Goal: Task Accomplishment & Management: Manage account settings

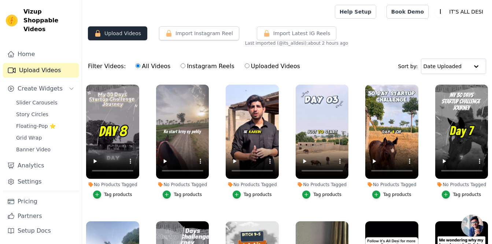
click at [132, 34] on button "Upload Videos" at bounding box center [117, 33] width 59 height 14
click at [107, 29] on button "Upload Videos" at bounding box center [117, 33] width 59 height 14
click at [99, 37] on icon "button" at bounding box center [97, 33] width 5 height 7
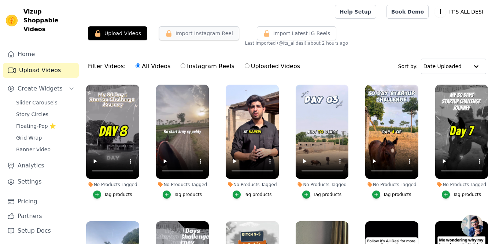
click at [183, 34] on button "Import Instagram Reel" at bounding box center [199, 33] width 80 height 14
click at [181, 64] on input "Instagram Reels" at bounding box center [183, 65] width 5 height 5
radio input "true"
click at [244, 68] on label "Uploaded Videos" at bounding box center [272, 67] width 56 height 10
click at [245, 68] on input "Uploaded Videos" at bounding box center [247, 65] width 5 height 5
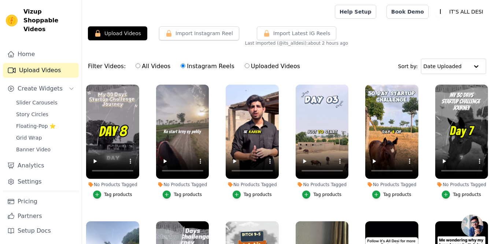
radio input "true"
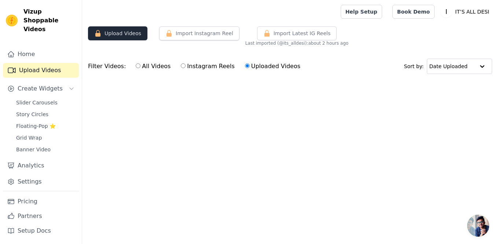
click at [123, 33] on button "Upload Videos" at bounding box center [117, 33] width 59 height 14
click at [15, 208] on link "Pricing" at bounding box center [41, 201] width 76 height 15
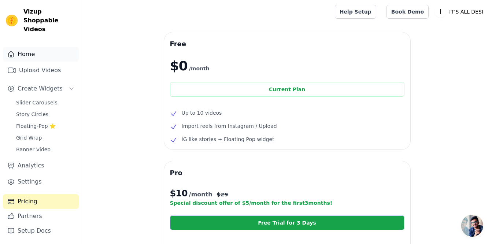
click at [28, 50] on link "Home" at bounding box center [41, 54] width 76 height 15
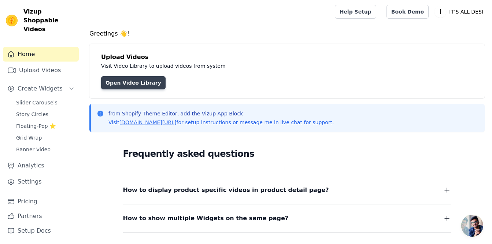
click at [121, 86] on link "Open Video Library" at bounding box center [133, 82] width 64 height 13
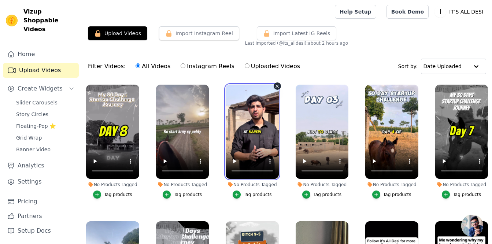
click at [254, 129] on video at bounding box center [252, 132] width 53 height 94
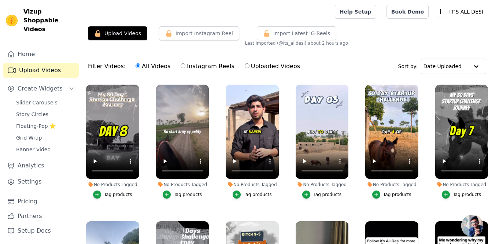
click at [181, 66] on label "Instagram Reels" at bounding box center [207, 67] width 54 height 10
click at [181, 66] on input "Instagram Reels" at bounding box center [183, 65] width 5 height 5
radio input "true"
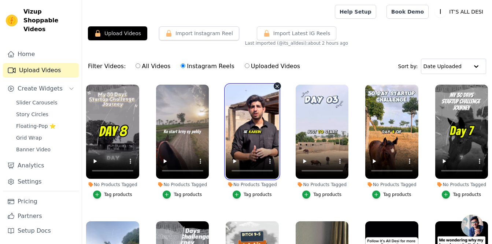
click at [245, 107] on video at bounding box center [252, 132] width 53 height 94
click at [256, 119] on video at bounding box center [252, 132] width 53 height 94
click at [249, 100] on video at bounding box center [252, 132] width 53 height 94
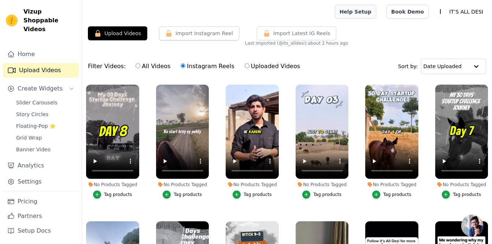
click at [373, 14] on link "Help Setup" at bounding box center [355, 12] width 41 height 14
click at [39, 50] on link "Home" at bounding box center [41, 54] width 76 height 15
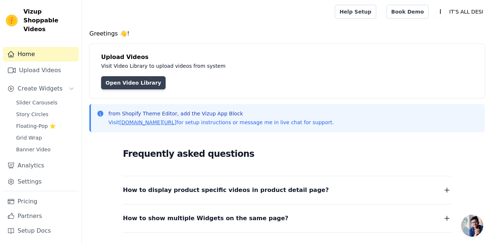
click at [117, 81] on link "Open Video Library" at bounding box center [133, 82] width 64 height 13
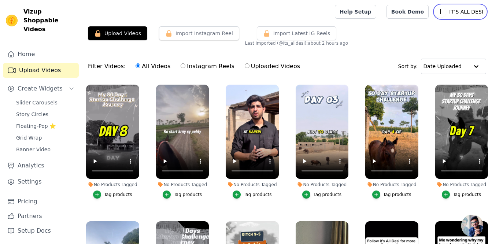
click at [462, 11] on p "IT’S ALL DESI" at bounding box center [466, 11] width 40 height 13
click at [437, 56] on link "Sign out" at bounding box center [451, 56] width 70 height 13
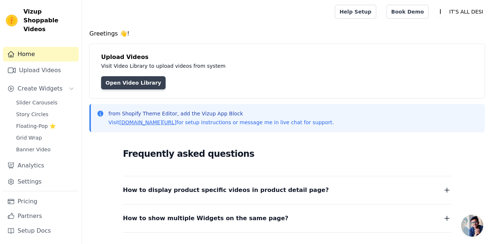
click at [110, 84] on link "Open Video Library" at bounding box center [133, 82] width 64 height 13
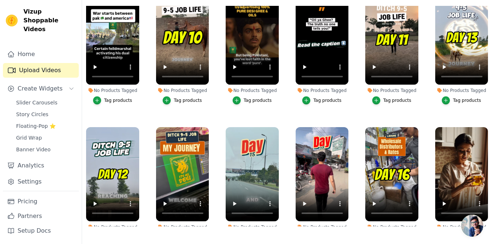
scroll to position [293, 0]
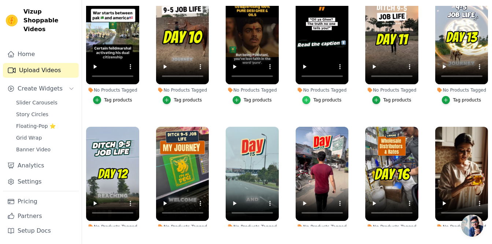
click at [306, 98] on icon "button" at bounding box center [306, 99] width 3 height 3
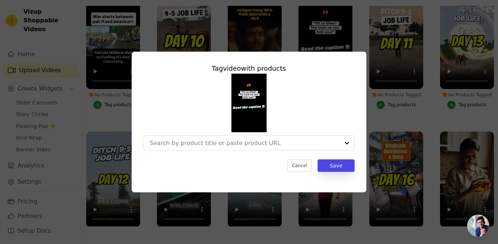
scroll to position [296, 0]
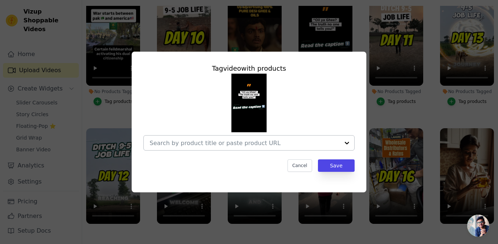
click at [285, 141] on input "No Products Tagged Tag video with products Cancel Save Tag products" at bounding box center [245, 143] width 190 height 7
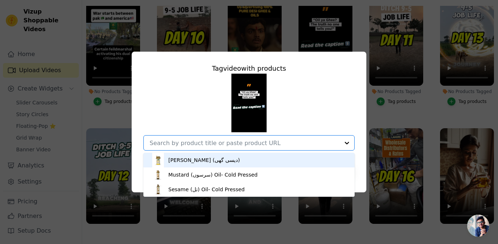
click at [335, 46] on div "Tag video with products Desi Ghee (دیسی گھی) Mustard (سرسوں) Oil- Cold Pressed …" at bounding box center [249, 122] width 474 height 164
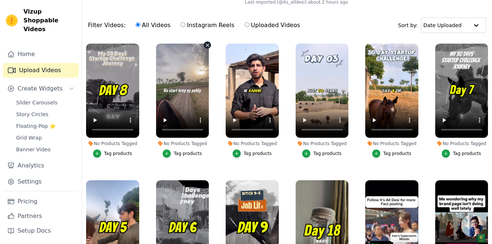
scroll to position [0, 0]
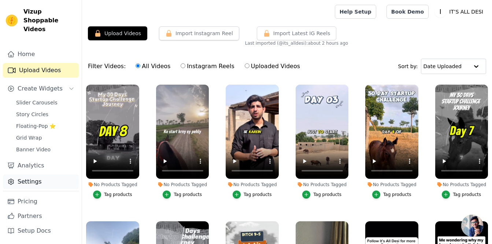
click at [35, 176] on link "Settings" at bounding box center [41, 181] width 76 height 15
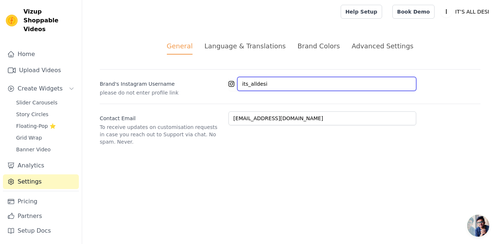
click at [267, 88] on input "its_alldesi" at bounding box center [326, 84] width 179 height 14
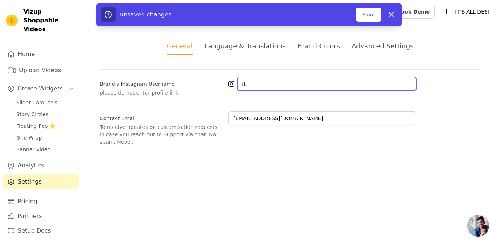
type input "i"
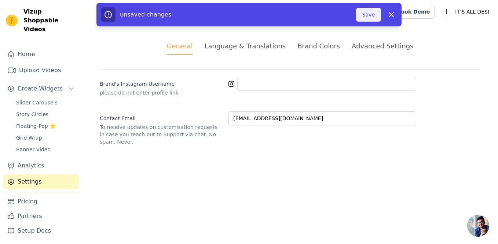
click at [359, 16] on button "Save" at bounding box center [368, 15] width 25 height 14
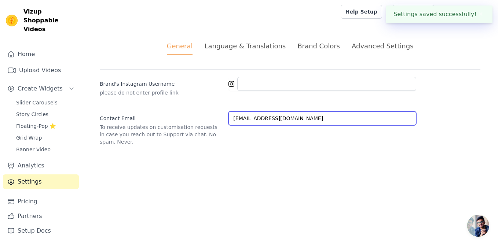
click at [296, 121] on input "itsalldesi72@gmail.com" at bounding box center [322, 118] width 188 height 14
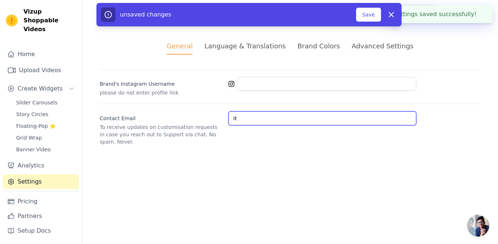
type input "i"
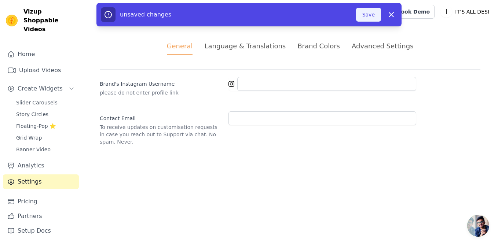
click at [362, 15] on button "Save" at bounding box center [368, 15] width 25 height 14
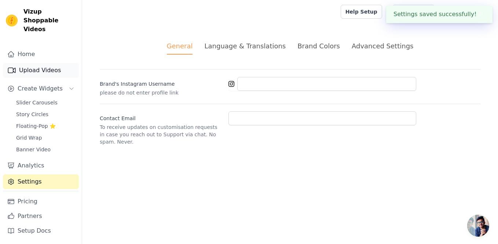
type input "itsalldesi72@gmail.com"
click at [33, 47] on link "Home" at bounding box center [41, 54] width 76 height 15
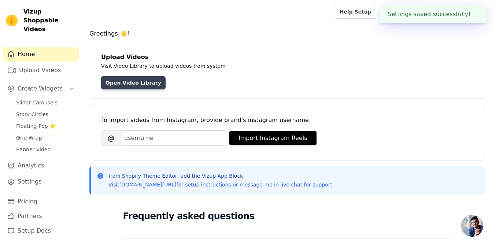
click at [110, 85] on link "Open Video Library" at bounding box center [133, 82] width 64 height 13
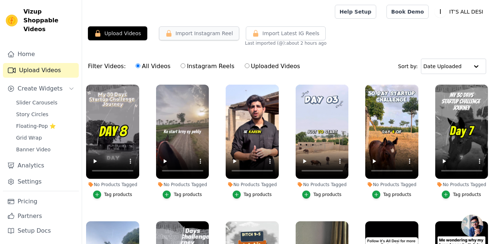
click at [178, 38] on button "Import Instagram Reel" at bounding box center [199, 33] width 80 height 14
click at [193, 33] on button "Import Instagram Reel" at bounding box center [199, 33] width 80 height 14
click at [202, 29] on button "Import Instagram Reel" at bounding box center [199, 33] width 80 height 14
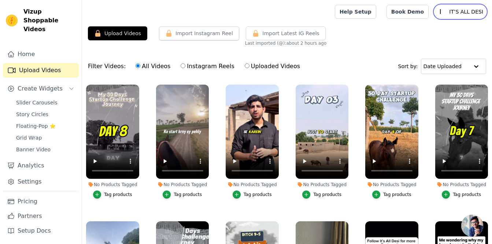
click at [479, 11] on p "IT’S ALL DESI" at bounding box center [466, 11] width 40 height 13
click at [461, 16] on p "IT’S ALL DESI" at bounding box center [466, 11] width 40 height 13
click at [461, 15] on p "IT’S ALL DESI" at bounding box center [466, 11] width 40 height 13
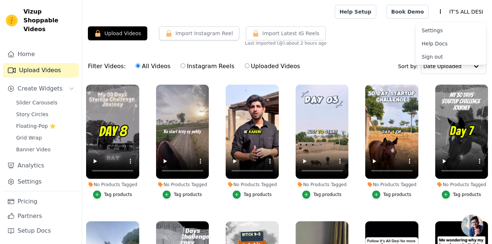
click at [442, 56] on link "Sign out" at bounding box center [451, 56] width 70 height 13
